Goal: Task Accomplishment & Management: Use online tool/utility

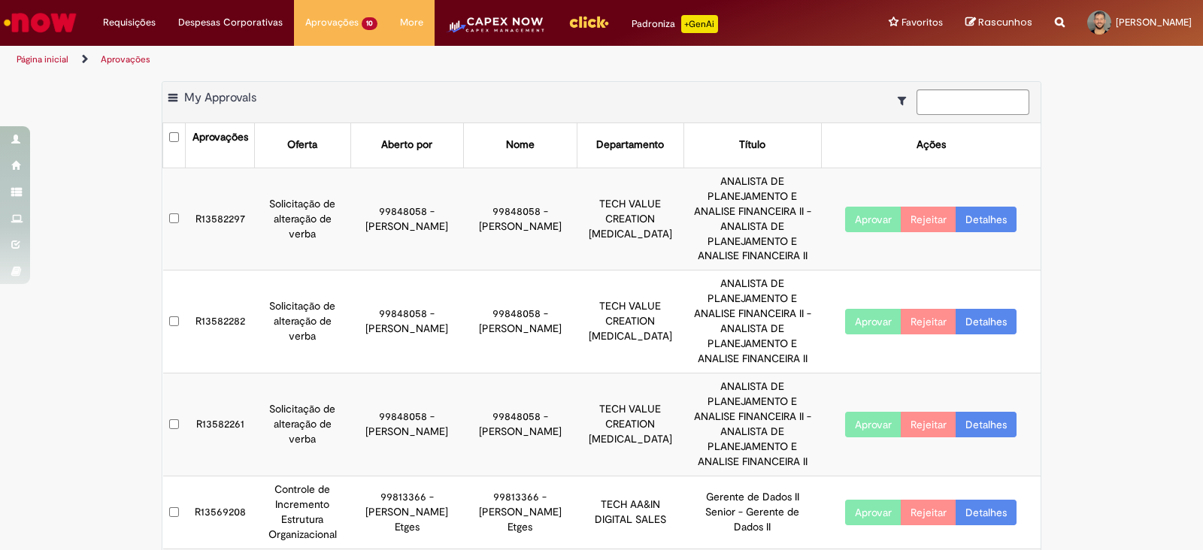
click at [195, 198] on td "R13582297" at bounding box center [220, 219] width 69 height 103
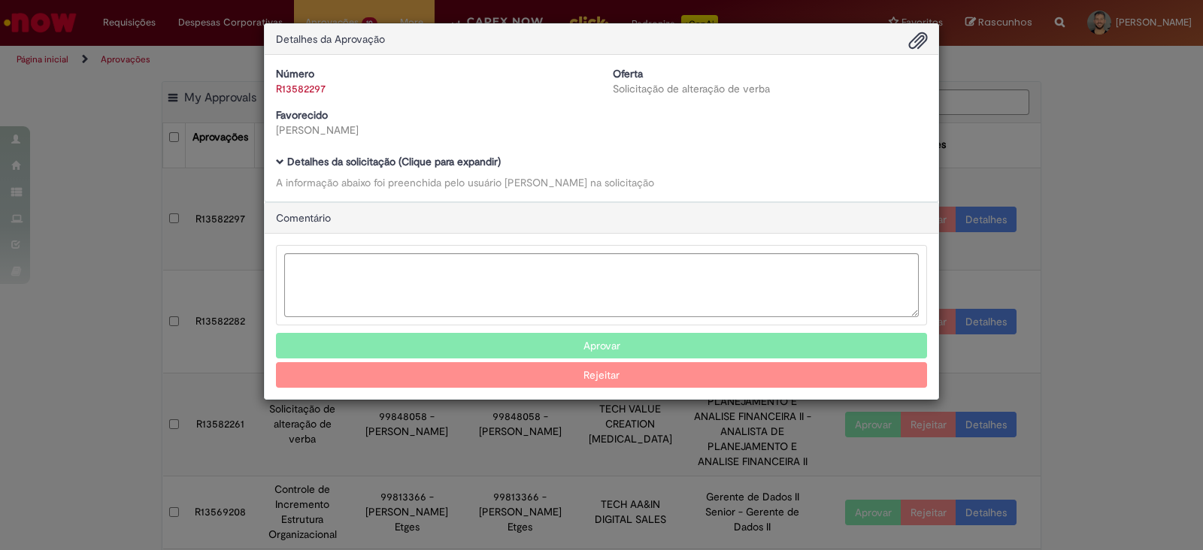
click at [280, 165] on span "Ambev Approval Modal" at bounding box center [280, 162] width 8 height 8
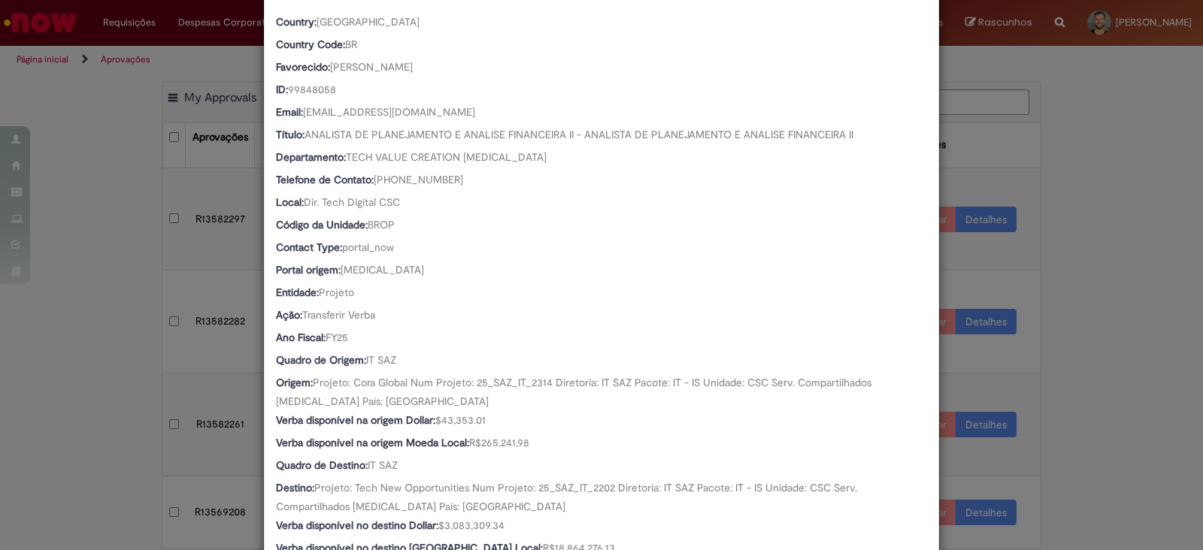
scroll to position [519, 0]
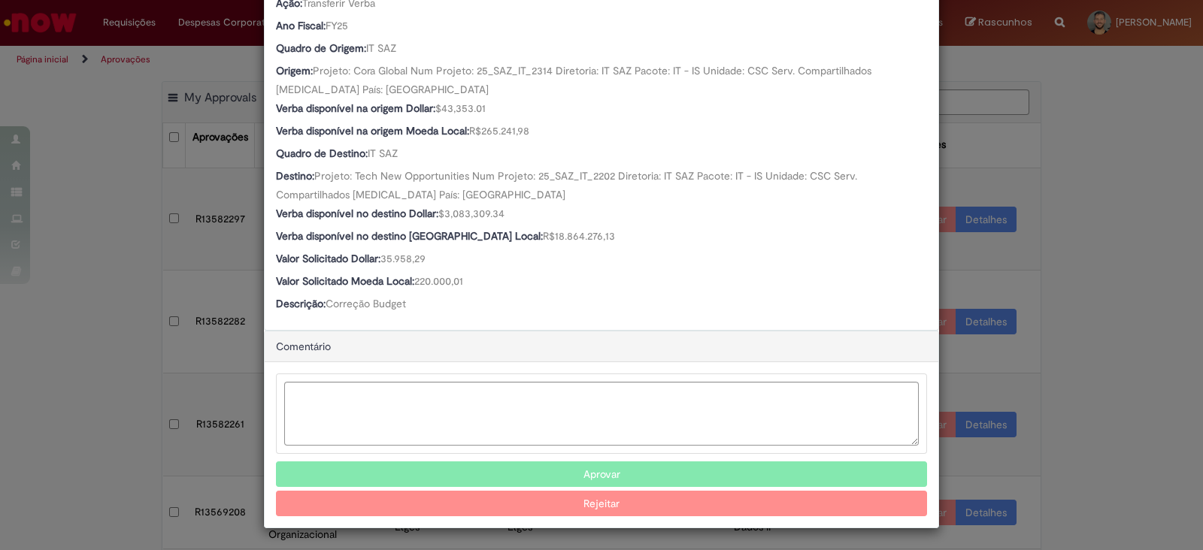
click at [511, 465] on button "Aprovar" at bounding box center [601, 475] width 651 height 26
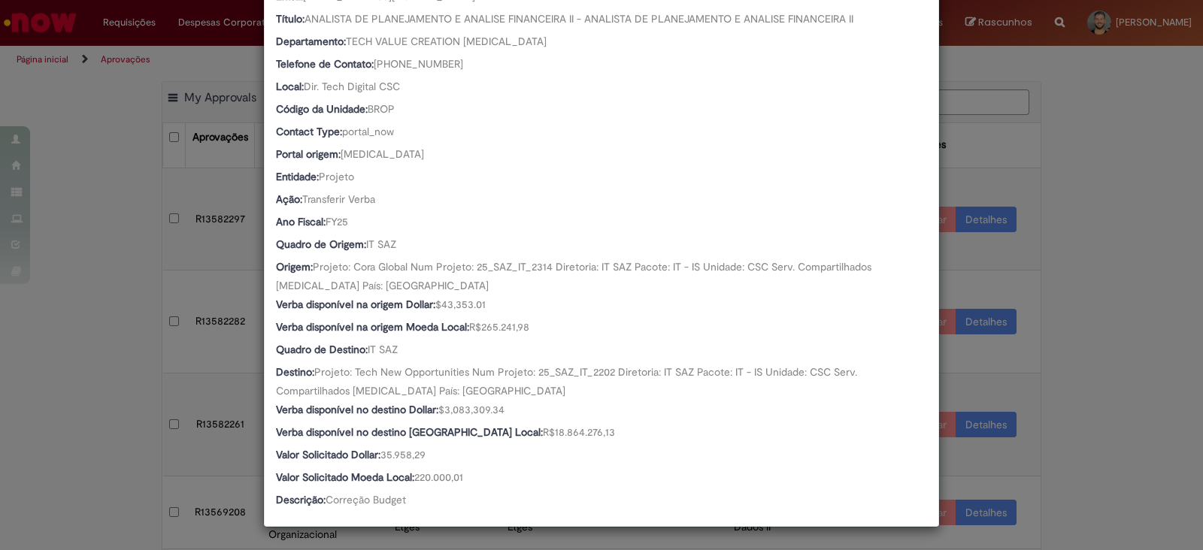
scroll to position [322, 0]
click at [98, 343] on div "Detalhes da Aprovação Número R13582297 Oferta Solicitação de alteração de verba…" at bounding box center [601, 275] width 1203 height 550
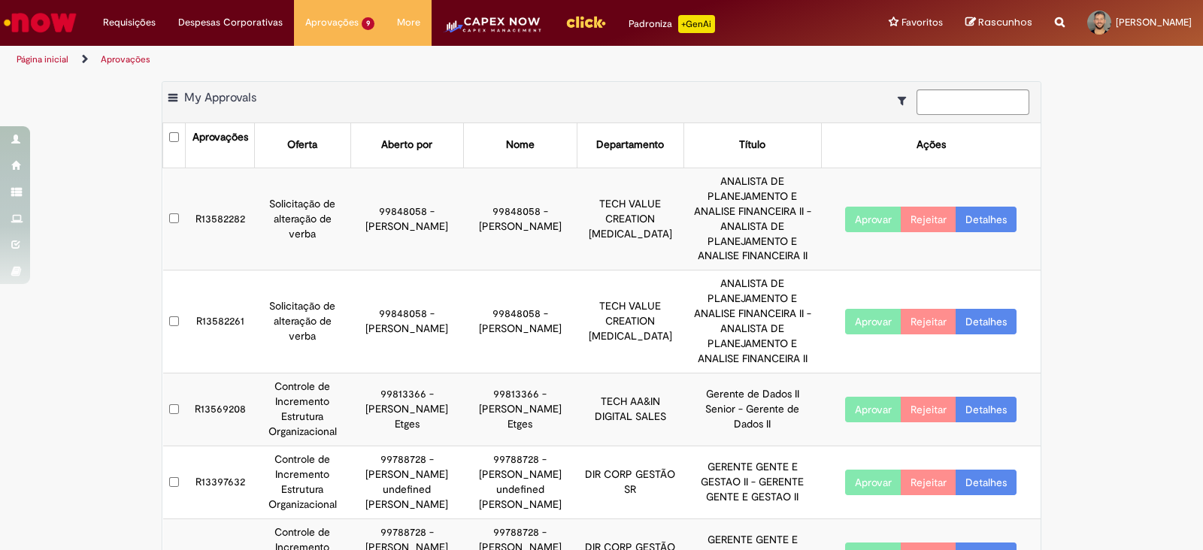
click at [228, 199] on td "R13582282" at bounding box center [220, 219] width 69 height 103
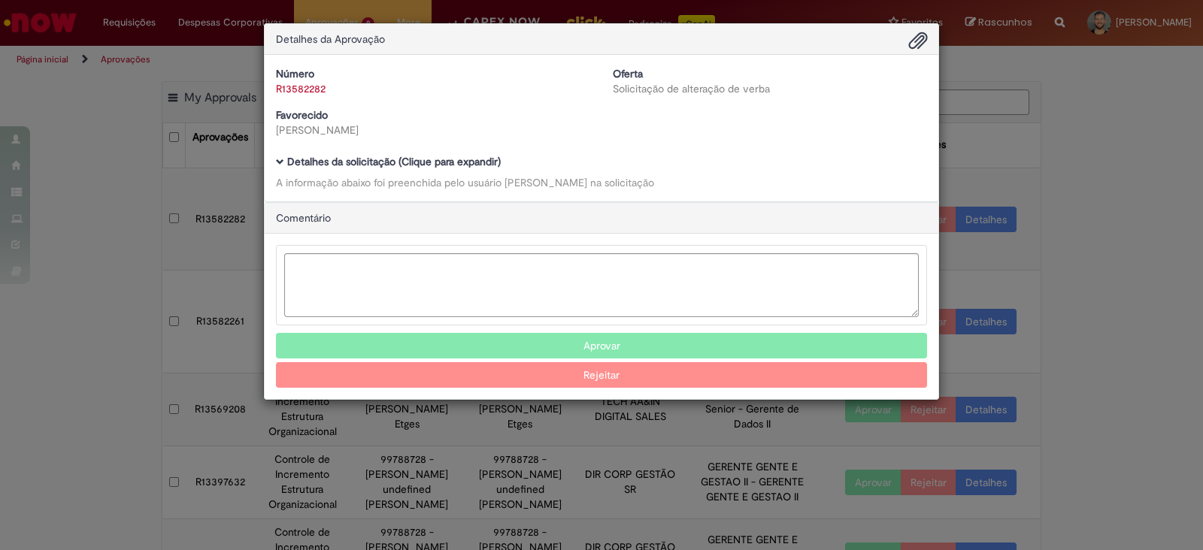
click at [281, 156] on div "Número R13582282 Oferta Solicitação de alteração de verba Favorecido [PERSON_NA…" at bounding box center [602, 128] width 674 height 147
click at [281, 163] on span "Ambev Approval Modal" at bounding box center [280, 162] width 8 height 8
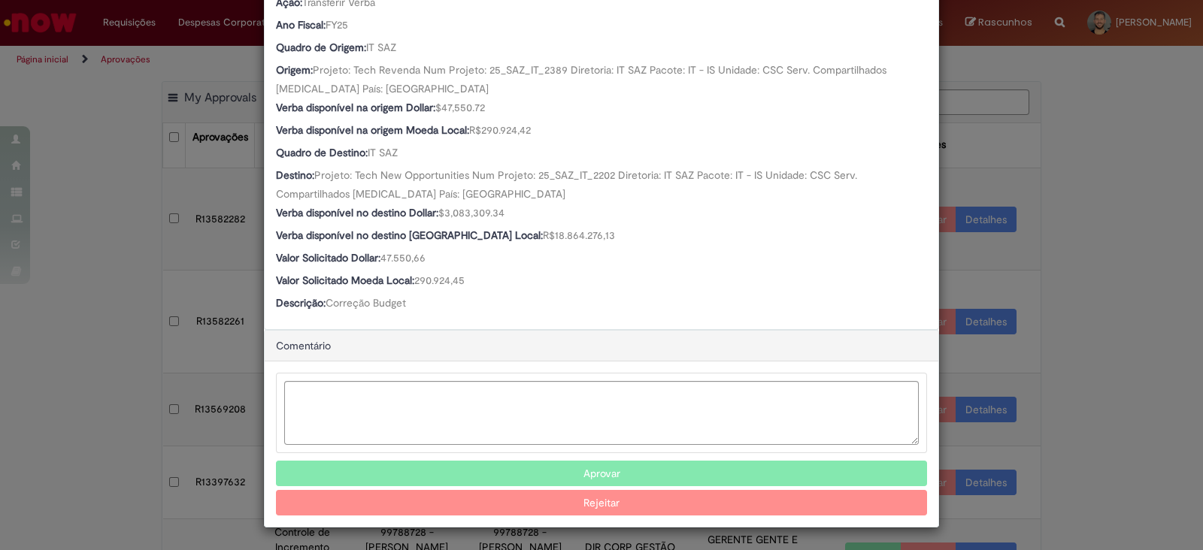
click at [592, 468] on button "Aprovar" at bounding box center [601, 474] width 651 height 26
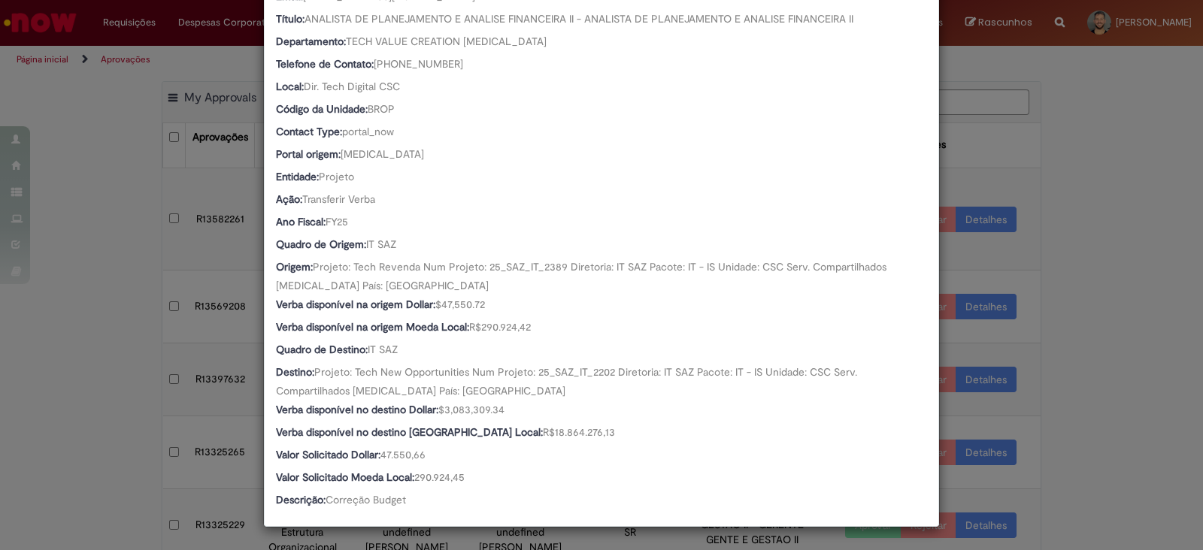
click at [1082, 310] on div "Detalhes da Aprovação Número R13582282 Oferta Solicitação de alteração de verba…" at bounding box center [601, 275] width 1203 height 550
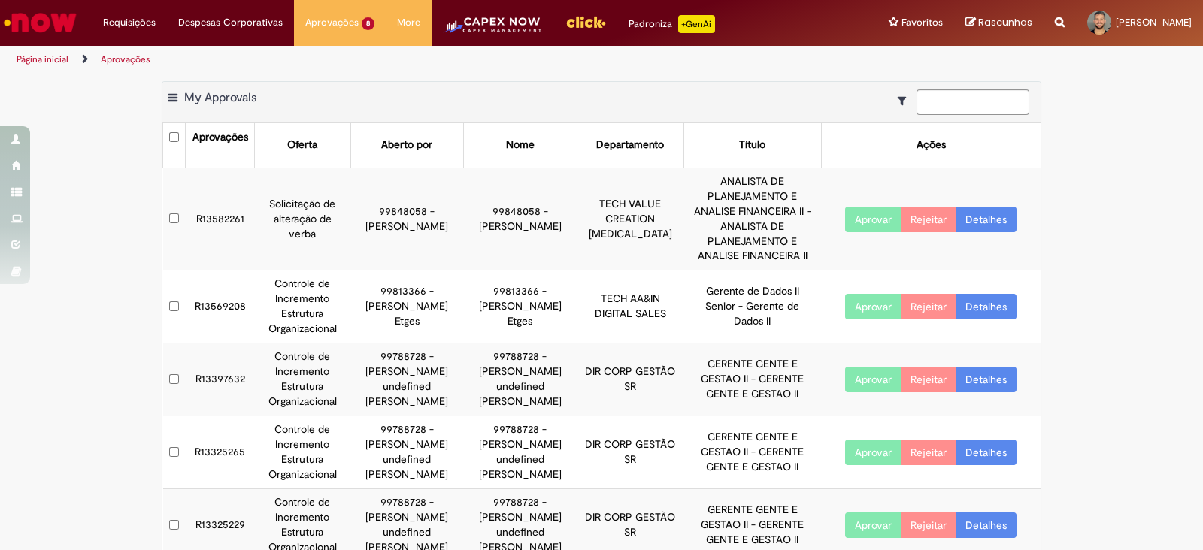
click at [203, 201] on td "R13582261" at bounding box center [220, 219] width 69 height 103
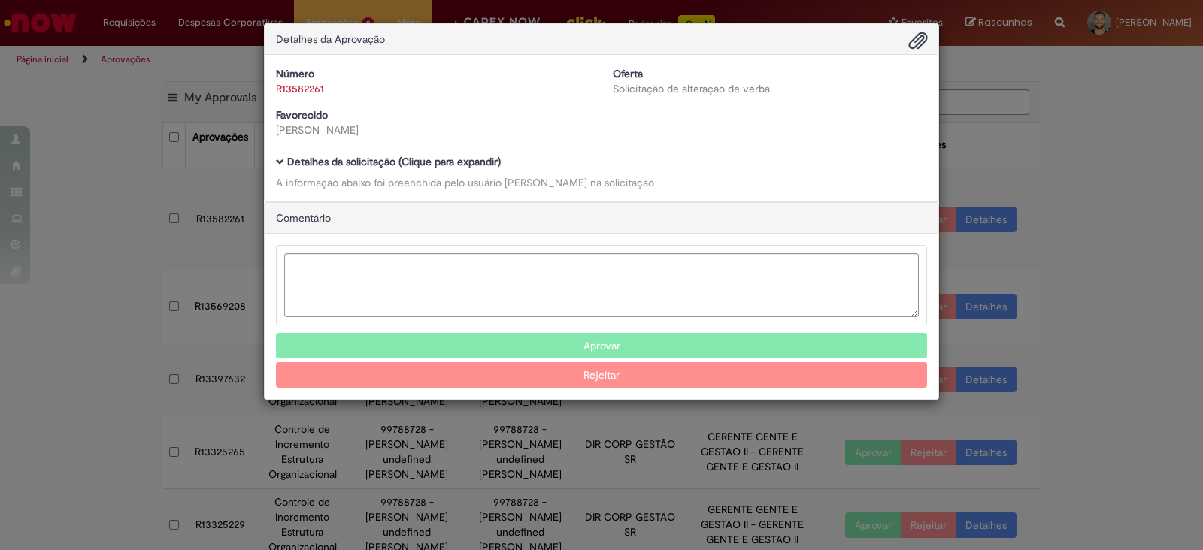
click at [280, 158] on span "Ambev Approval Modal" at bounding box center [280, 162] width 8 height 8
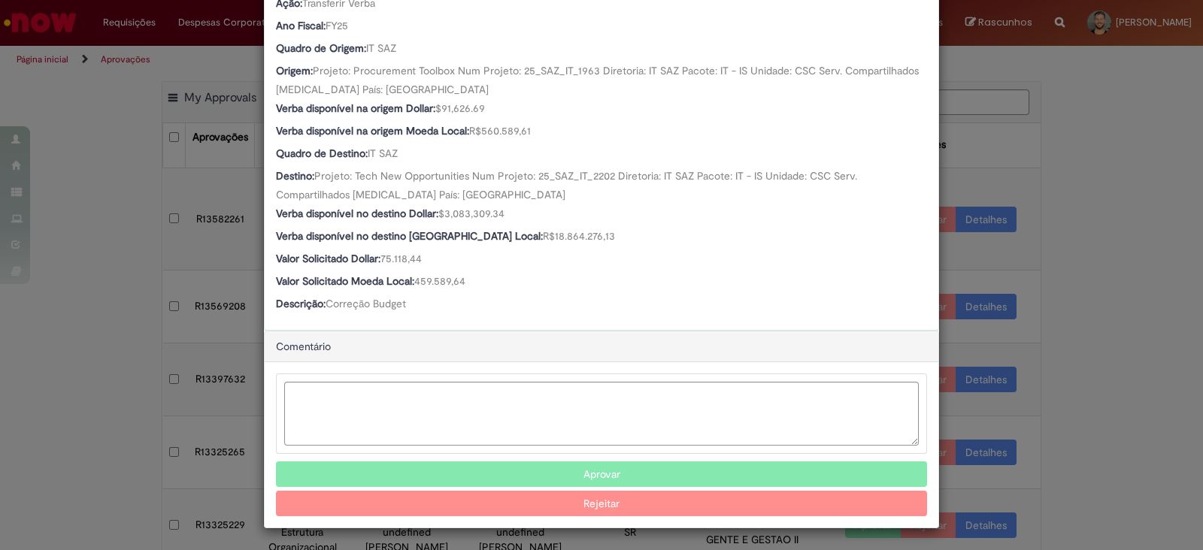
click at [459, 463] on button "Aprovar" at bounding box center [601, 475] width 651 height 26
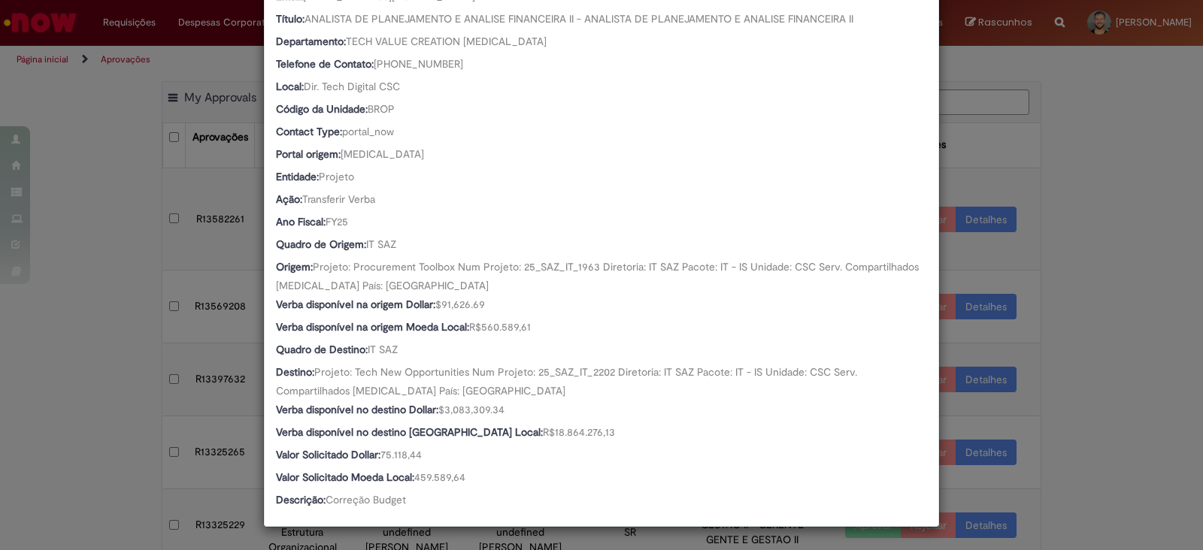
click at [1139, 260] on div "Detalhes da Aprovação Número R13582261 Oferta Solicitação de alteração de verba…" at bounding box center [601, 275] width 1203 height 550
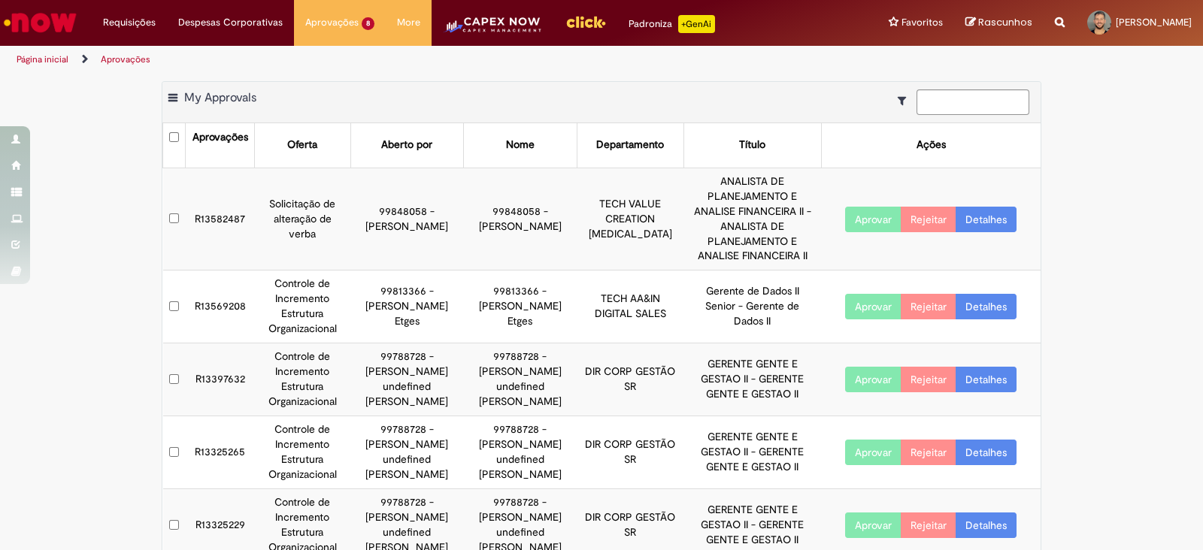
click at [229, 204] on td "R13582487" at bounding box center [220, 219] width 69 height 103
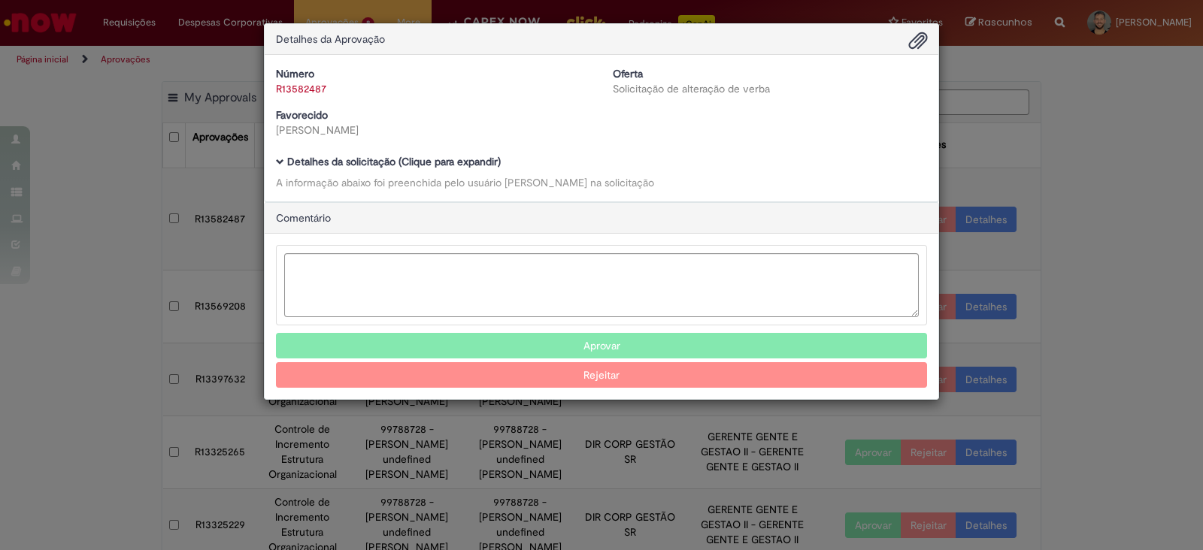
click at [283, 162] on span "Ambev Approval Modal" at bounding box center [280, 162] width 8 height 8
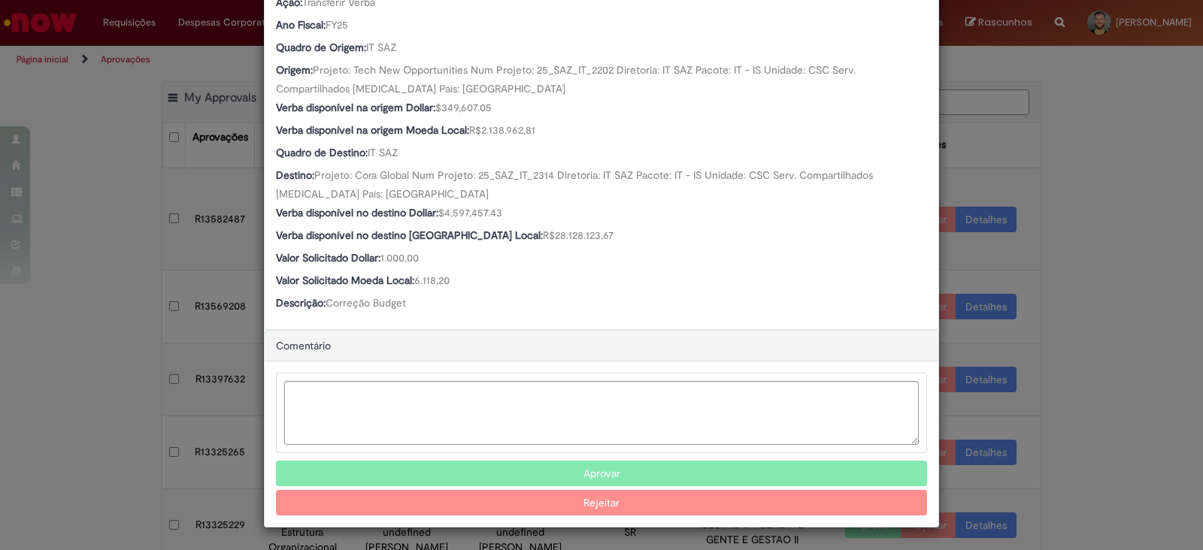
click at [518, 466] on button "Aprovar" at bounding box center [601, 474] width 651 height 26
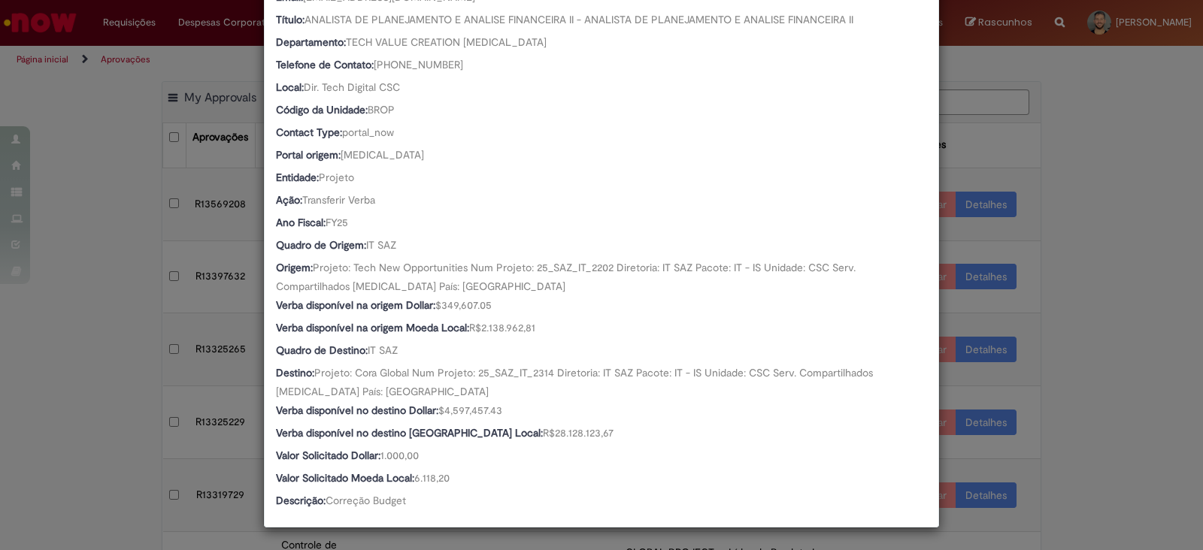
click at [1165, 314] on div "Detalhes da Aprovação Número R13582487 Oferta Solicitação de alteração de verba…" at bounding box center [601, 275] width 1203 height 550
